Goal: Task Accomplishment & Management: Complete application form

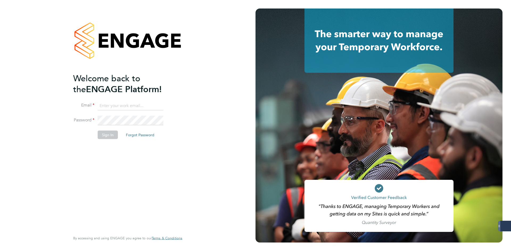
type input "jlaws@skilledcareers.co.uk"
click at [105, 133] on button "Sign In" at bounding box center [108, 135] width 20 height 9
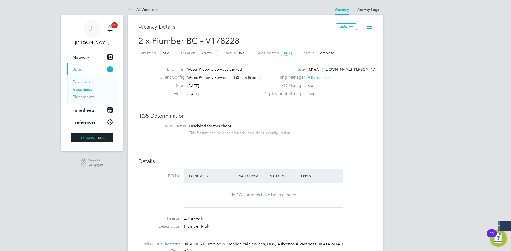
click at [91, 89] on link "Vacancies" at bounding box center [83, 89] width 20 height 5
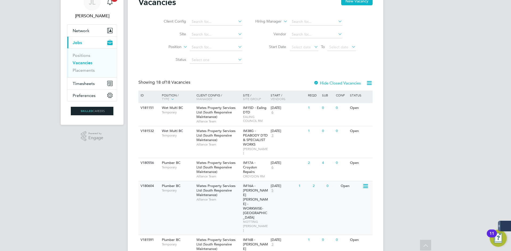
click at [239, 186] on div "Wates Property Services Ltd (South Responsive Maintenance) Alliance Team" at bounding box center [218, 193] width 47 height 23
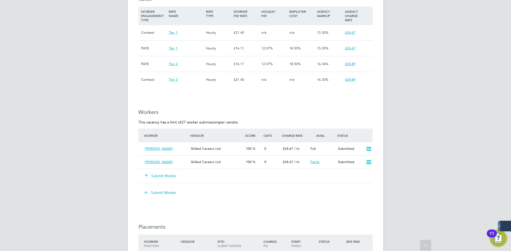
scroll to position [426, 0]
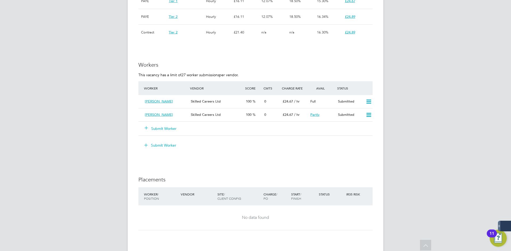
click at [166, 122] on div "Submit Worker" at bounding box center [255, 129] width 234 height 14
click at [166, 130] on button "Submit Worker" at bounding box center [161, 128] width 32 height 5
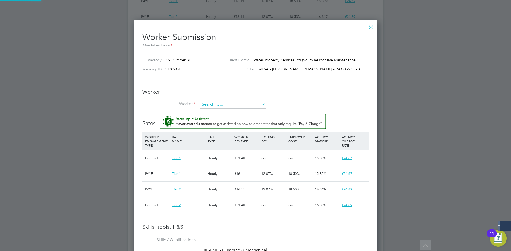
click at [222, 103] on input at bounding box center [233, 105] width 66 height 8
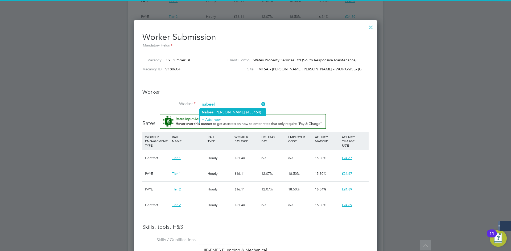
click at [222, 110] on li "[PERSON_NAME] (455464)" at bounding box center [233, 112] width 66 height 7
type input "[PERSON_NAME] (455464)"
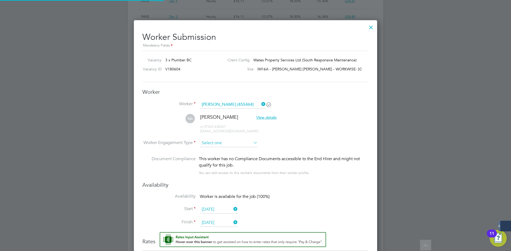
click at [220, 143] on input at bounding box center [229, 143] width 58 height 8
click at [222, 151] on li "Contract" at bounding box center [229, 150] width 58 height 7
type input "Contract"
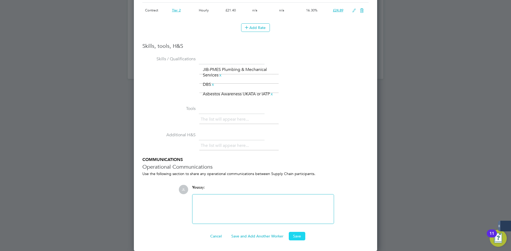
click at [304, 234] on button "Save" at bounding box center [297, 236] width 17 height 9
